Goal: Check status: Check status

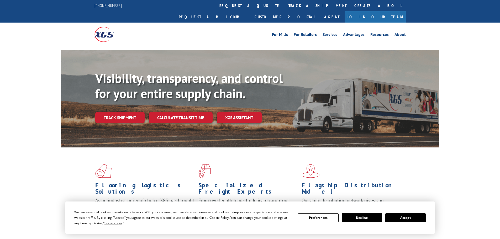
click at [122, 114] on div "Visibility, transparency, and control for your entire supply chain. Track shipm…" at bounding box center [267, 107] width 344 height 73
click at [122, 112] on link "Track shipment" at bounding box center [119, 117] width 49 height 11
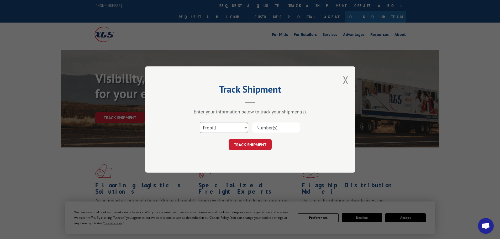
click at [245, 127] on select "Select category... Probill BOL PO" at bounding box center [224, 127] width 48 height 11
click at [275, 128] on input at bounding box center [276, 127] width 48 height 11
type input "5549090"
click at [229, 139] on button "TRACK SHIPMENT" at bounding box center [250, 144] width 43 height 11
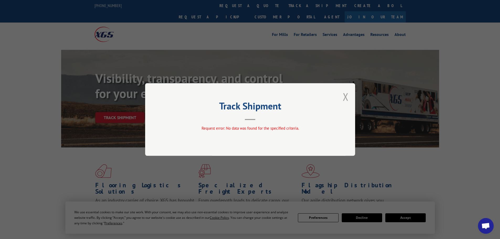
click at [347, 98] on button "Close modal" at bounding box center [346, 97] width 6 height 14
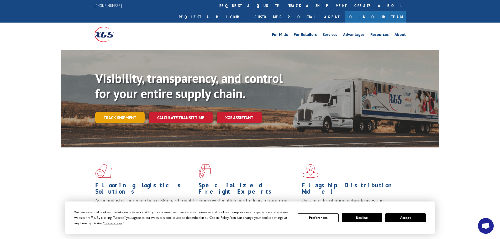
click at [107, 112] on link "Track shipment" at bounding box center [119, 117] width 49 height 11
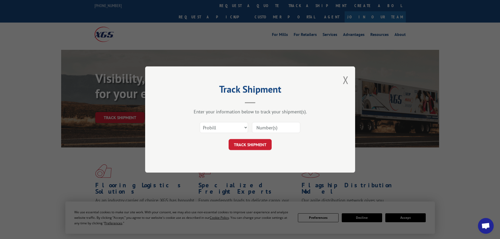
click at [244, 133] on div "Select category... Probill BOL PO" at bounding box center [224, 128] width 48 height 12
click at [242, 129] on select "Select category... Probill BOL PO" at bounding box center [224, 127] width 48 height 11
select select "bol"
click at [200, 122] on select "Select category... Probill BOL PO" at bounding box center [224, 127] width 48 height 11
click at [261, 122] on input at bounding box center [276, 127] width 48 height 11
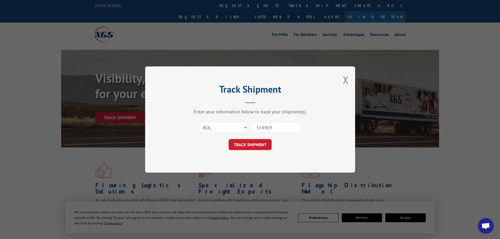
type input "5549090"
click button "TRACK SHIPMENT" at bounding box center [250, 144] width 43 height 11
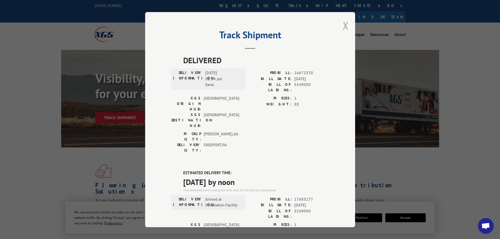
click at [345, 25] on button "Close modal" at bounding box center [346, 26] width 6 height 14
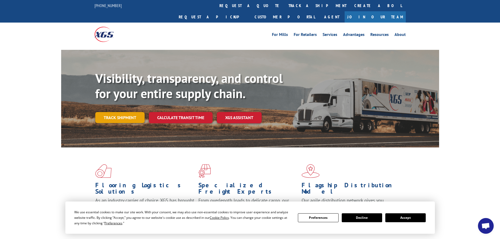
click at [132, 112] on link "Track shipment" at bounding box center [119, 117] width 49 height 11
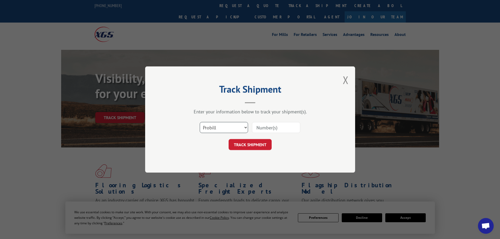
click at [242, 129] on select "Select category... Probill BOL PO" at bounding box center [224, 127] width 48 height 11
select select "bol"
click at [200, 122] on select "Select category... Probill BOL PO" at bounding box center [224, 127] width 48 height 11
click at [283, 124] on input at bounding box center [276, 127] width 48 height 11
type input "5549090"
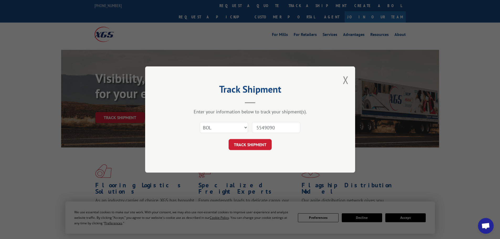
click button "TRACK SHIPMENT" at bounding box center [250, 144] width 43 height 11
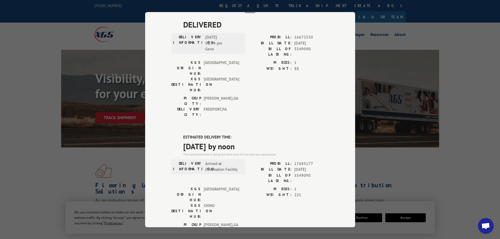
scroll to position [26, 0]
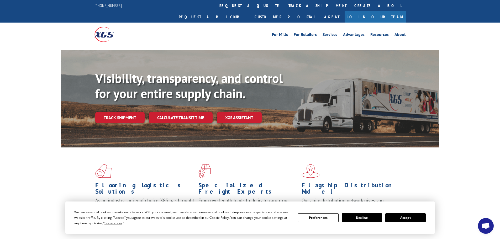
scroll to position [79, 0]
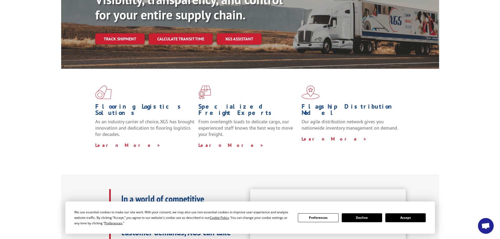
click at [402, 220] on button "Accept" at bounding box center [405, 217] width 40 height 9
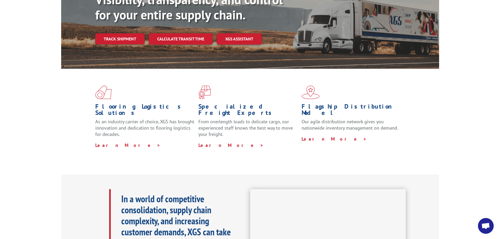
scroll to position [0, 0]
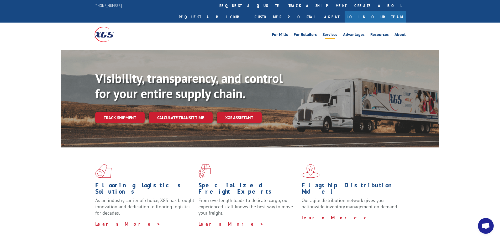
click at [333, 33] on link "Services" at bounding box center [330, 36] width 15 height 6
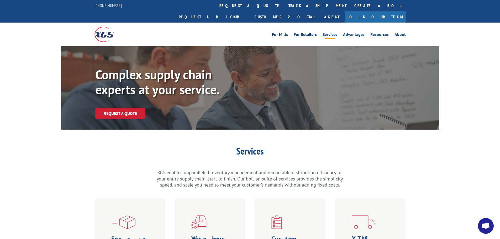
click at [410, 24] on div "For Mills For Retailers Services Advantages Resources About For Mills For Retai…" at bounding box center [250, 34] width 500 height 23
click at [403, 33] on link "About" at bounding box center [400, 36] width 11 height 6
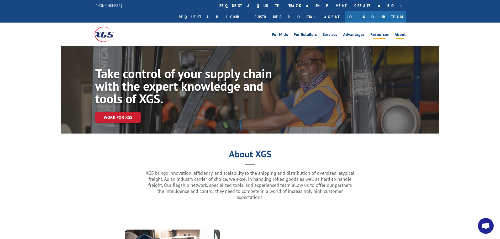
click at [381, 33] on link "Resources" at bounding box center [379, 36] width 18 height 6
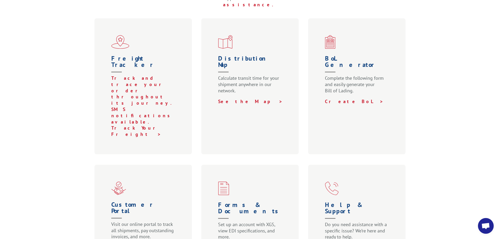
scroll to position [210, 0]
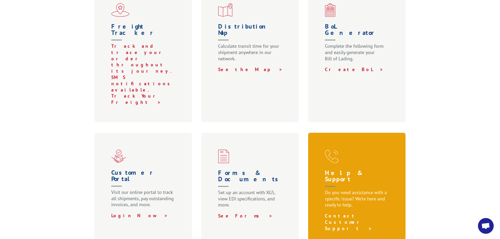
click at [347, 213] on link "Contact Customer Support >" at bounding box center [348, 222] width 47 height 19
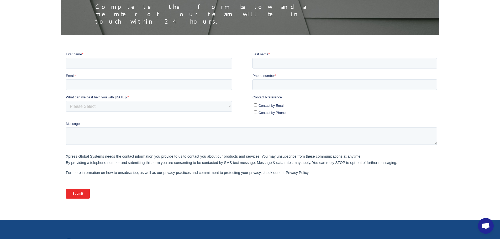
scroll to position [32, 0]
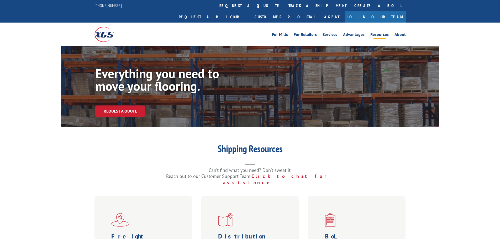
scroll to position [210, 0]
